Goal: Task Accomplishment & Management: Complete application form

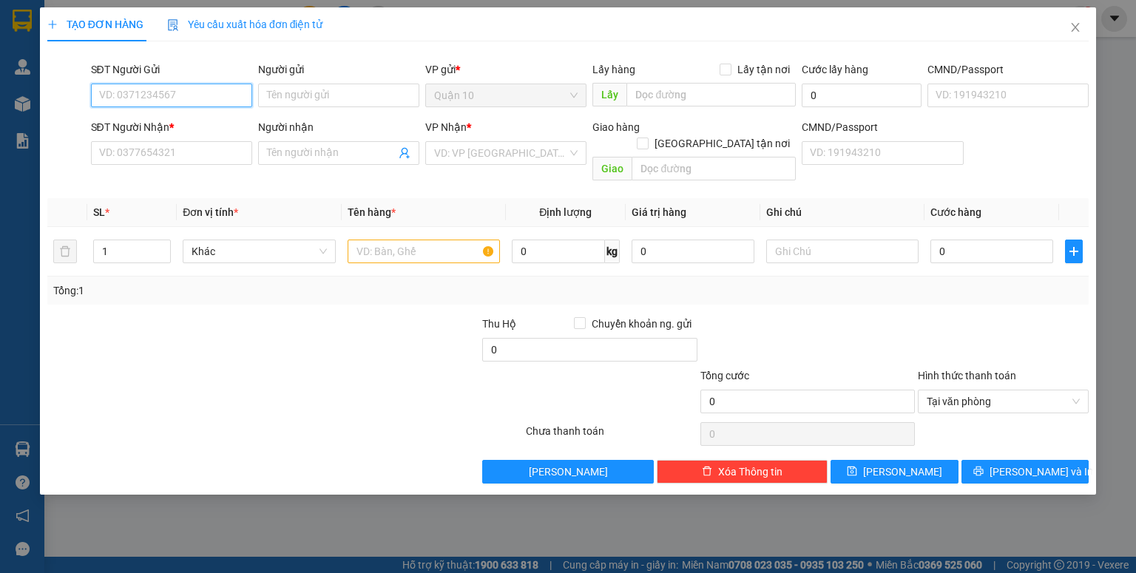
click at [188, 93] on input "SĐT Người Gửi" at bounding box center [171, 96] width 161 height 24
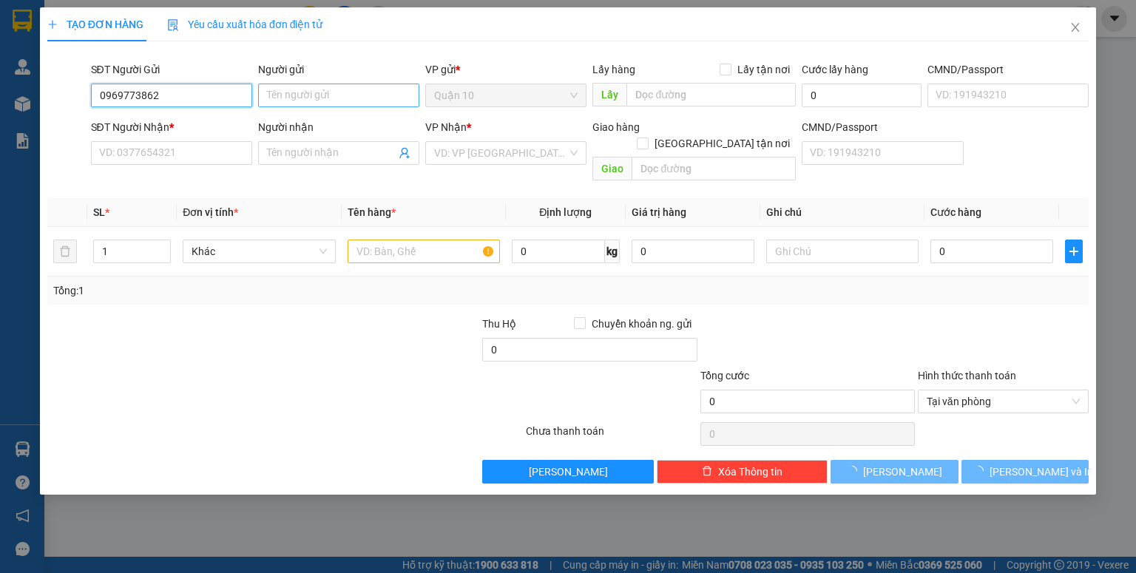
type input "0969773862"
click at [285, 104] on input "Người gửi" at bounding box center [338, 96] width 161 height 24
type input "HÙNG"
click at [192, 149] on input "SĐT Người Nhận *" at bounding box center [171, 153] width 161 height 24
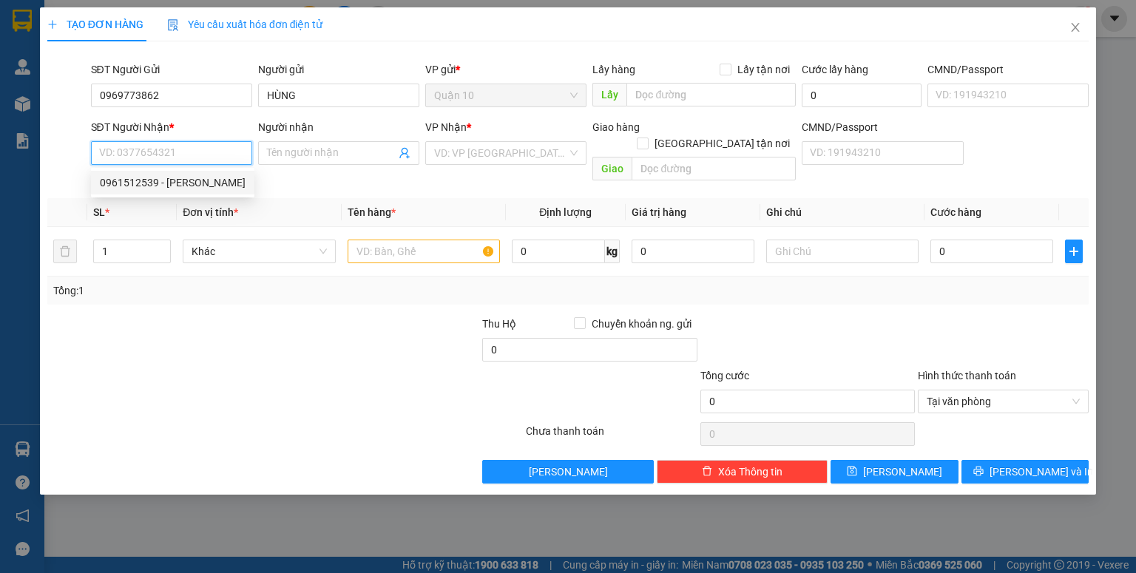
click at [187, 180] on div "0961512539 - [PERSON_NAME]" at bounding box center [173, 183] width 146 height 16
type input "0961512539"
type input "[PERSON_NAME]"
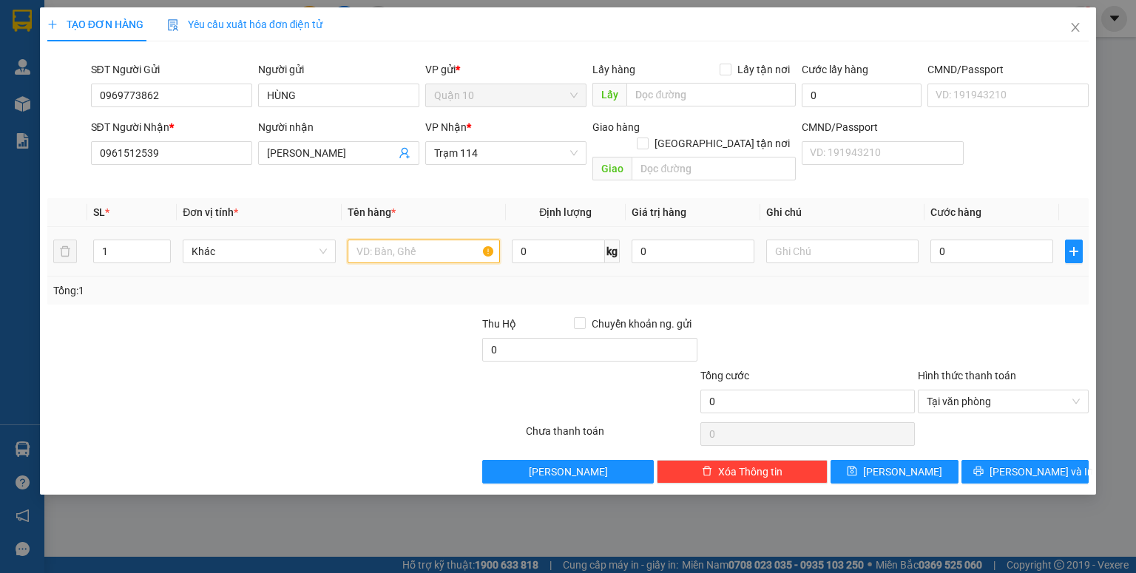
click at [414, 240] on input "text" at bounding box center [424, 252] width 152 height 24
type input "THÙNG MÚT TRẮNG ĐỒ ĂN KHÔ"
click at [637, 240] on input "0" at bounding box center [693, 252] width 123 height 24
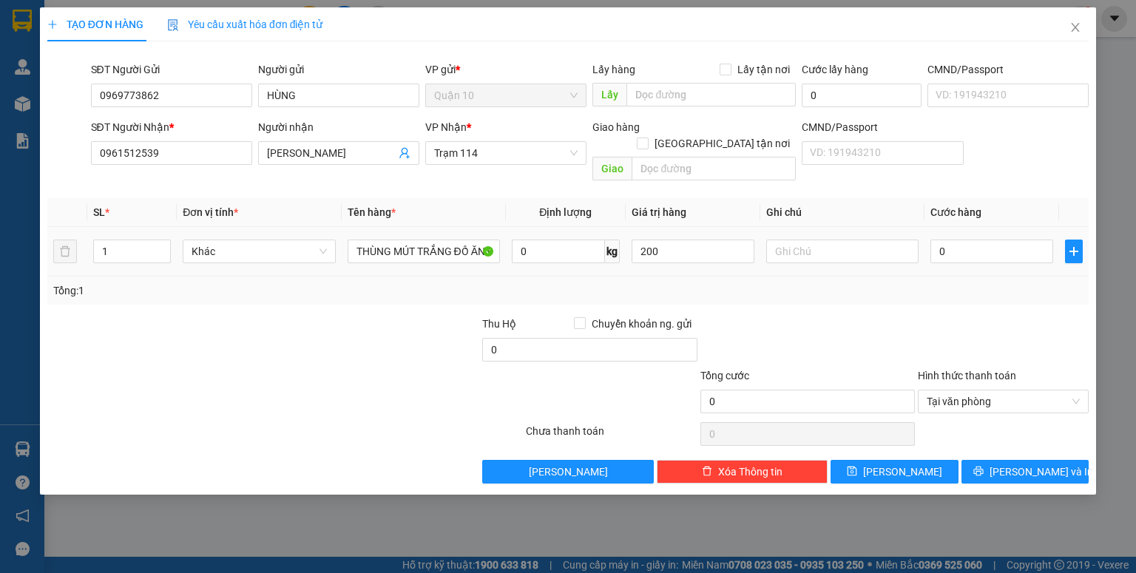
type input "200.000"
drag, startPoint x: 808, startPoint y: 291, endPoint x: 818, endPoint y: 285, distance: 11.7
click at [810, 291] on div "Transit Pickup Surcharge Ids Transit Deliver Surcharge Ids Transit Deliver Surc…" at bounding box center [567, 268] width 1041 height 430
click at [927, 237] on td "0" at bounding box center [991, 252] width 135 height 50
click at [930, 240] on input "0" at bounding box center [991, 252] width 123 height 24
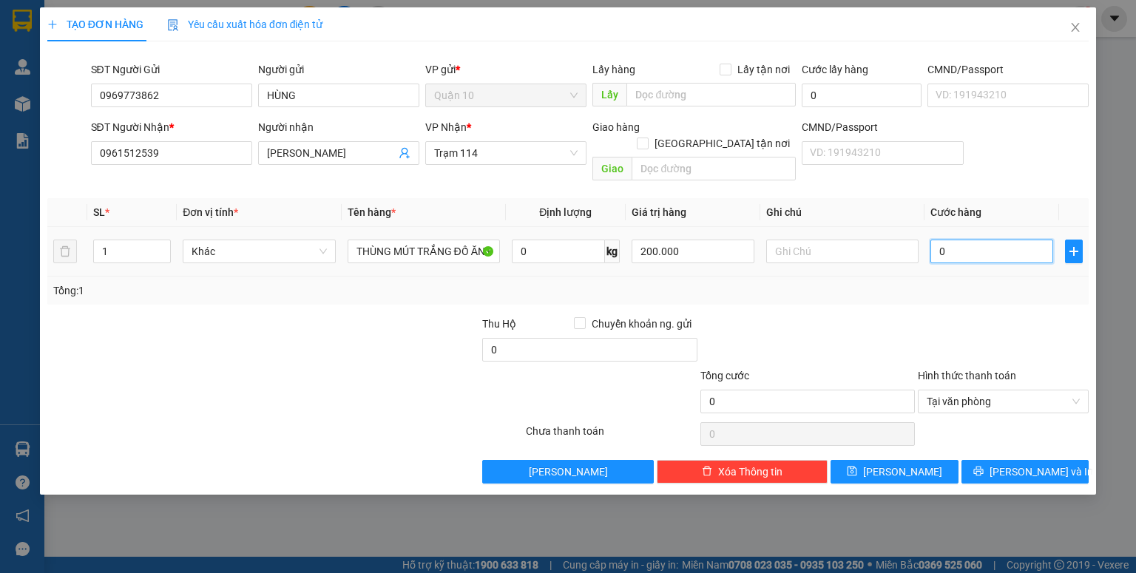
type input "5"
type input "50"
click at [934, 282] on div "Tổng: 1" at bounding box center [567, 290] width 1029 height 16
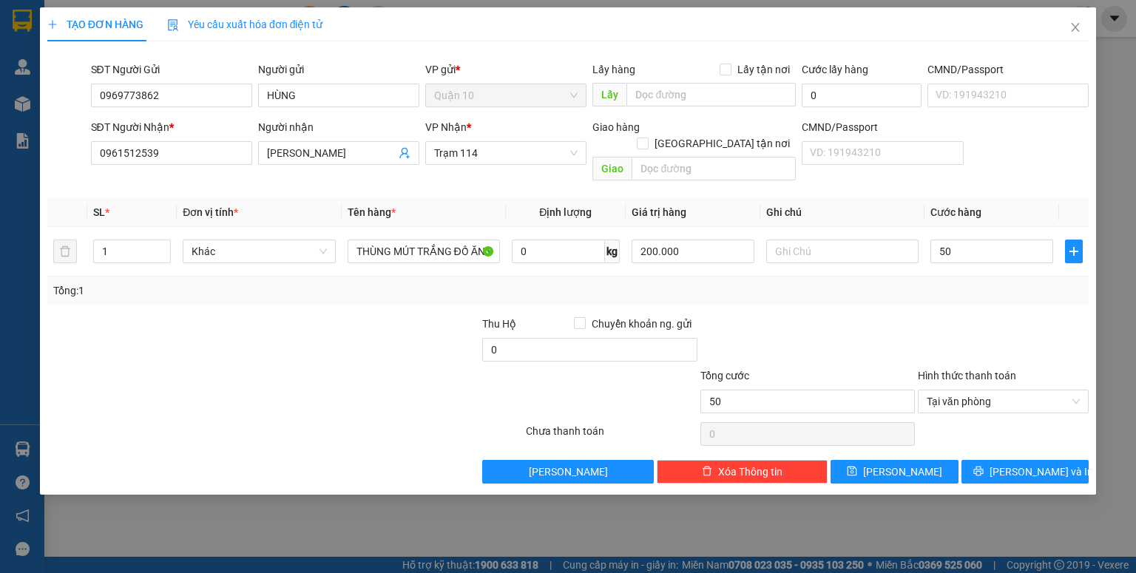
type input "50.000"
click at [890, 460] on button "[PERSON_NAME]" at bounding box center [894, 472] width 128 height 24
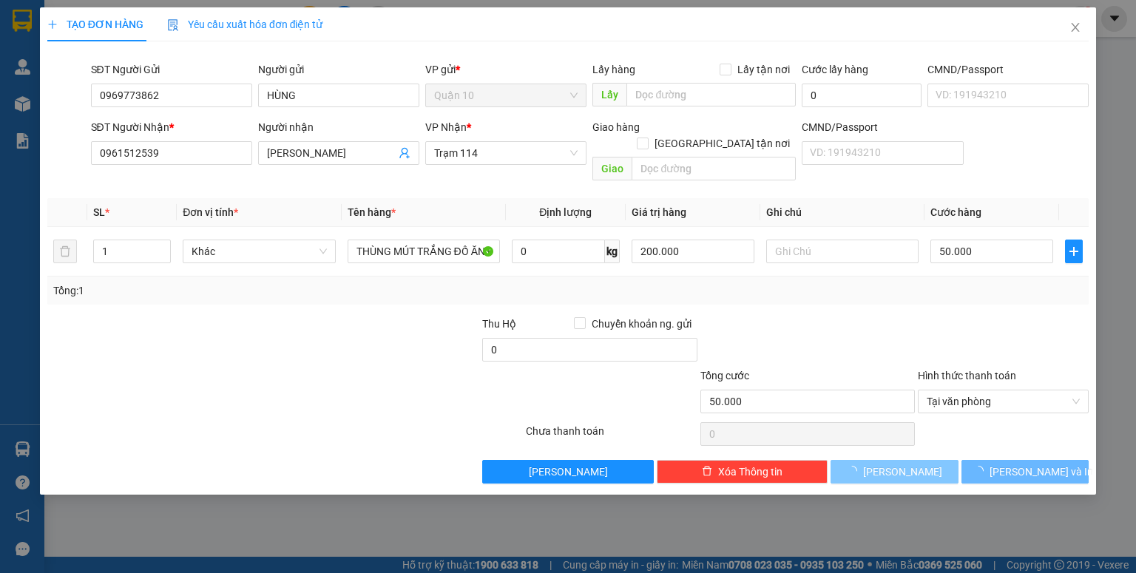
type input "0"
